Goal: Task Accomplishment & Management: Use online tool/utility

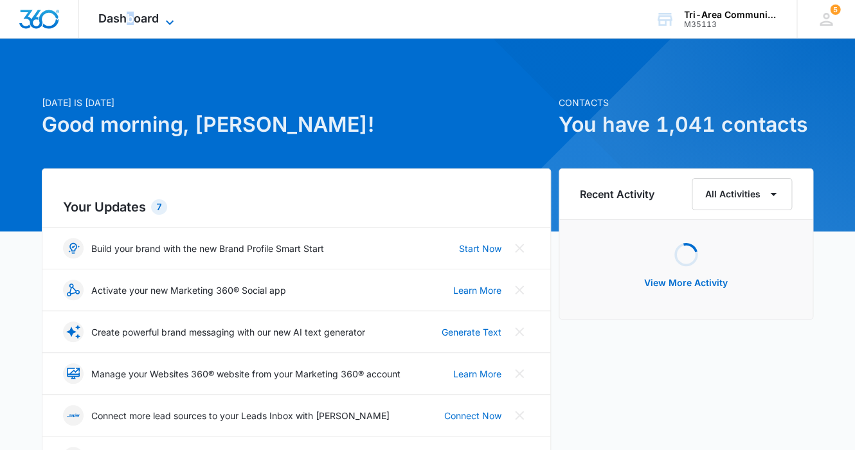
click at [130, 17] on span "Dashboard" at bounding box center [128, 18] width 60 height 13
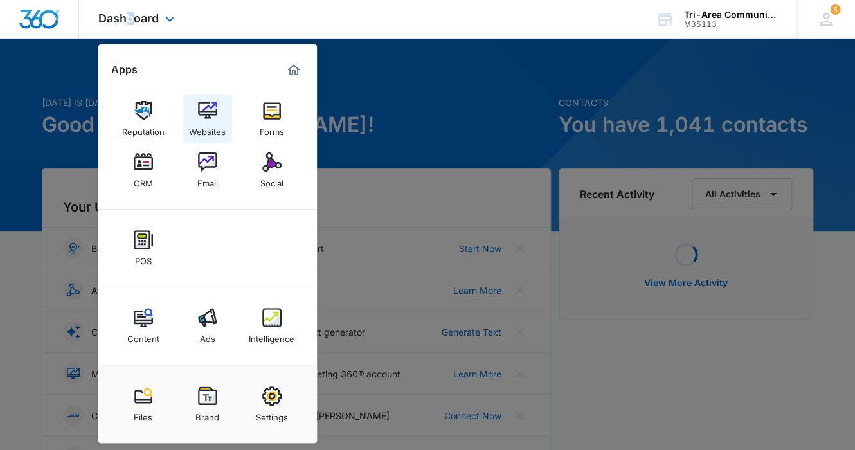
click at [210, 107] on img at bounding box center [207, 110] width 19 height 19
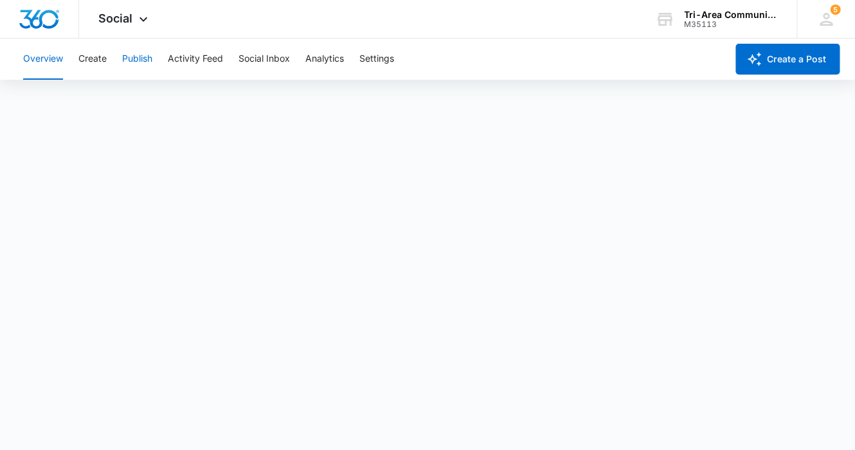
click at [138, 57] on button "Publish" at bounding box center [137, 59] width 30 height 41
click at [36, 93] on button "Calendar" at bounding box center [42, 98] width 38 height 36
click at [52, 93] on button "Calendar" at bounding box center [42, 98] width 38 height 36
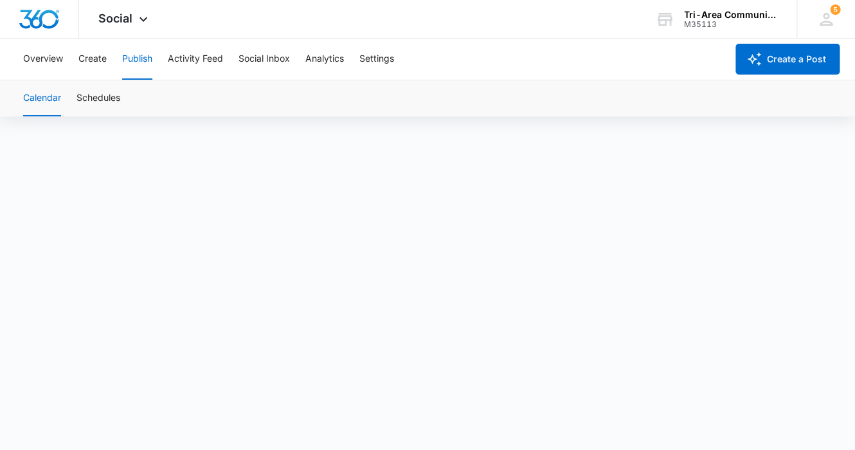
click at [139, 57] on button "Publish" at bounding box center [137, 59] width 30 height 41
